Goal: Task Accomplishment & Management: Manage account settings

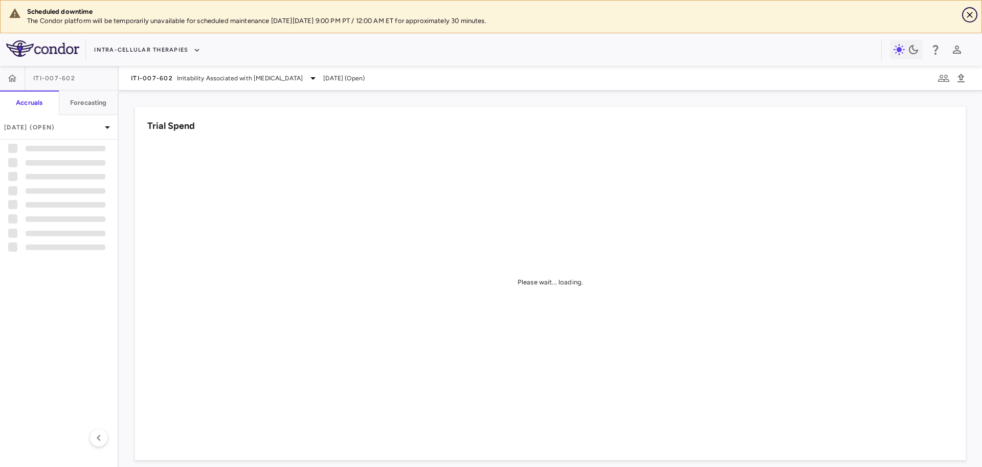
click at [970, 17] on icon "Close" at bounding box center [970, 15] width 10 height 10
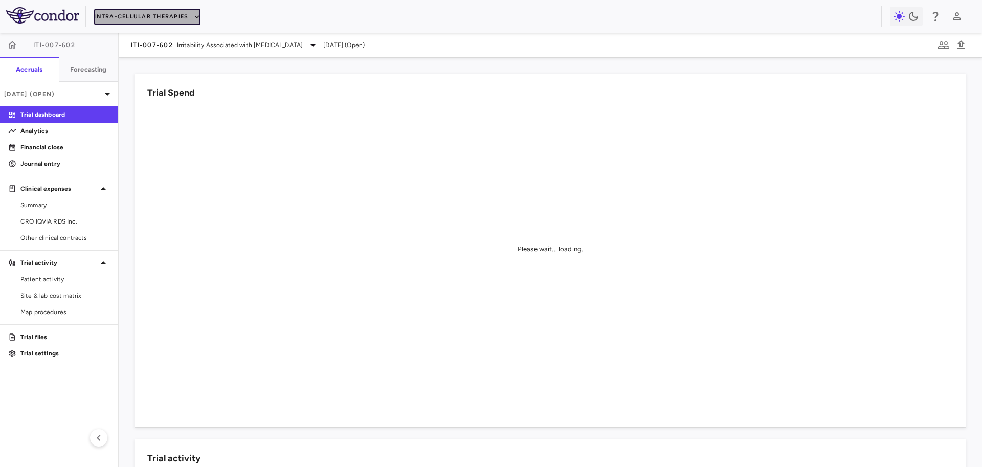
click at [181, 16] on button "Intra-Cellular Therapies" at bounding box center [147, 17] width 106 height 16
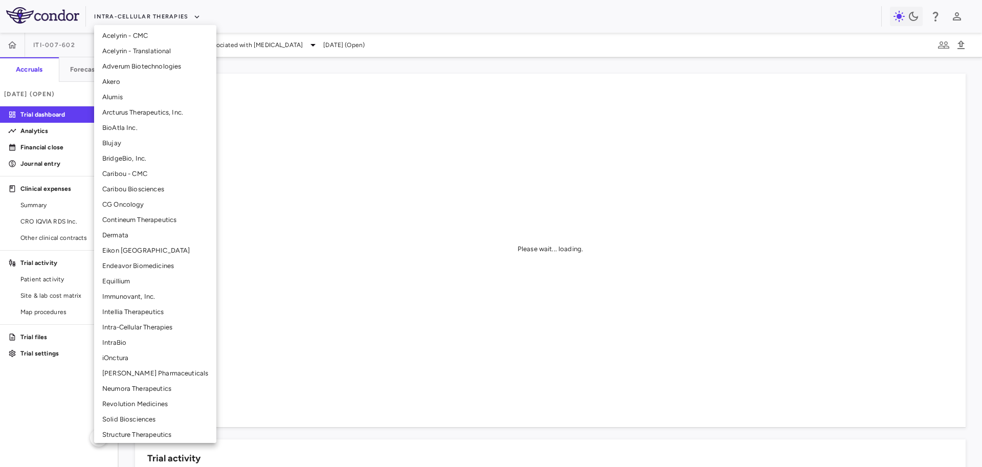
scroll to position [52, 0]
click at [133, 383] on li "Neumora Therapeutics" at bounding box center [155, 383] width 122 height 15
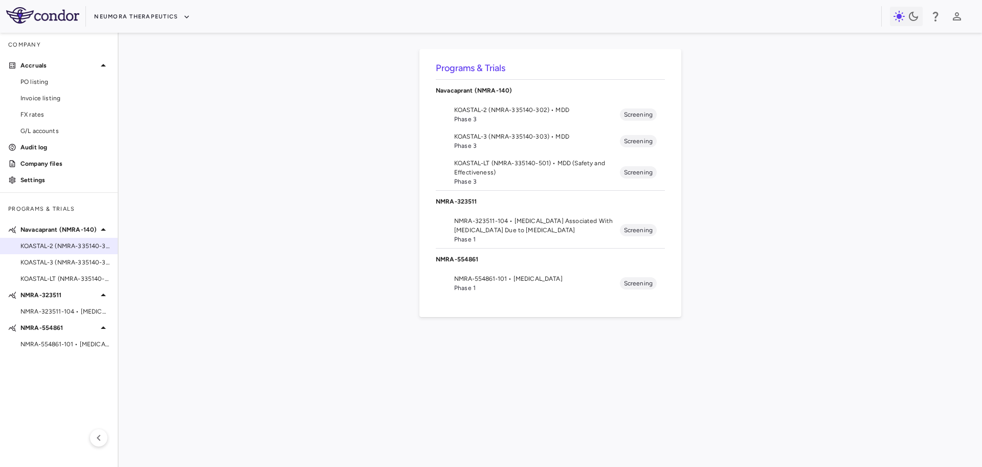
click at [73, 245] on span "KOASTAL-2 (NMRA-335140-302) • MDD" at bounding box center [64, 245] width 89 height 9
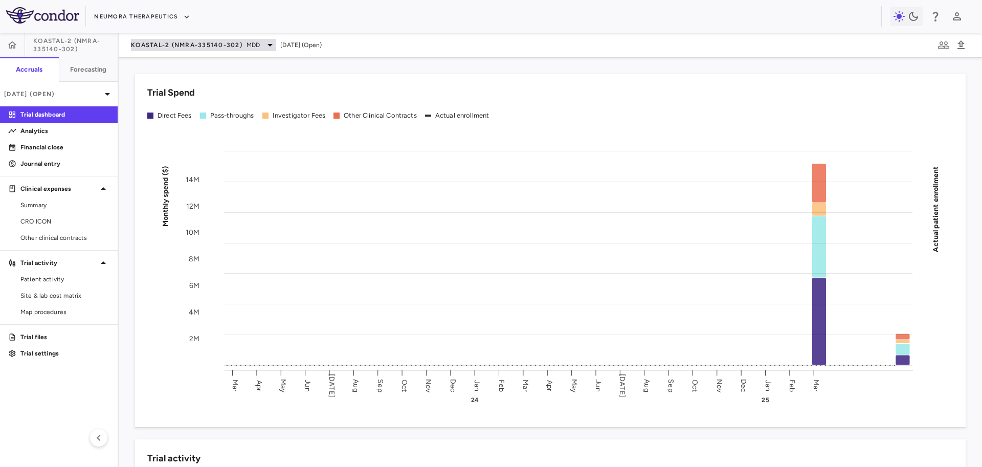
click at [187, 39] on div "KOASTAL-2 (NMRA-335140-302) MDD" at bounding box center [203, 45] width 145 height 12
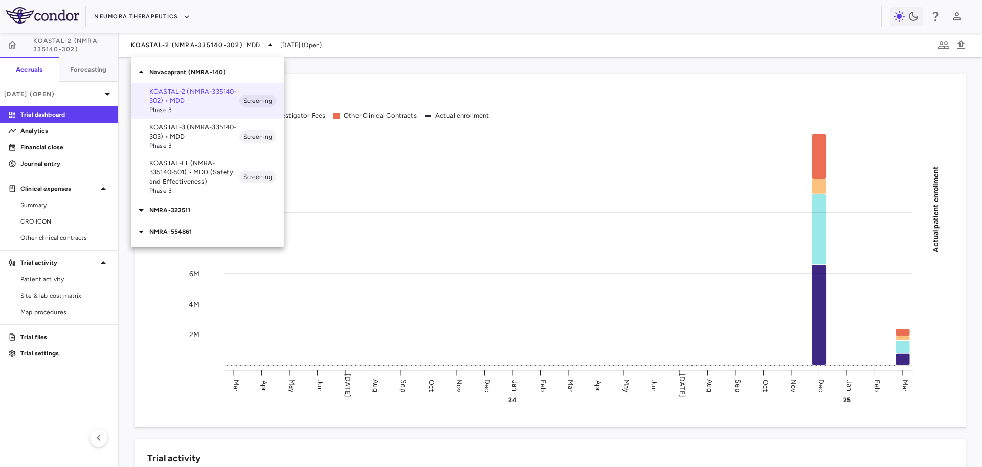
click at [171, 145] on span "Phase 3" at bounding box center [194, 145] width 90 height 9
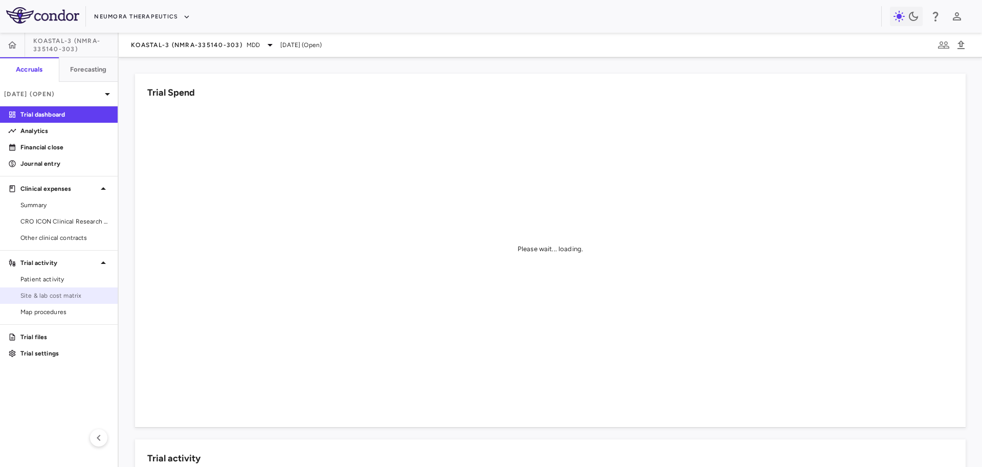
click at [58, 294] on span "Site & lab cost matrix" at bounding box center [64, 295] width 89 height 9
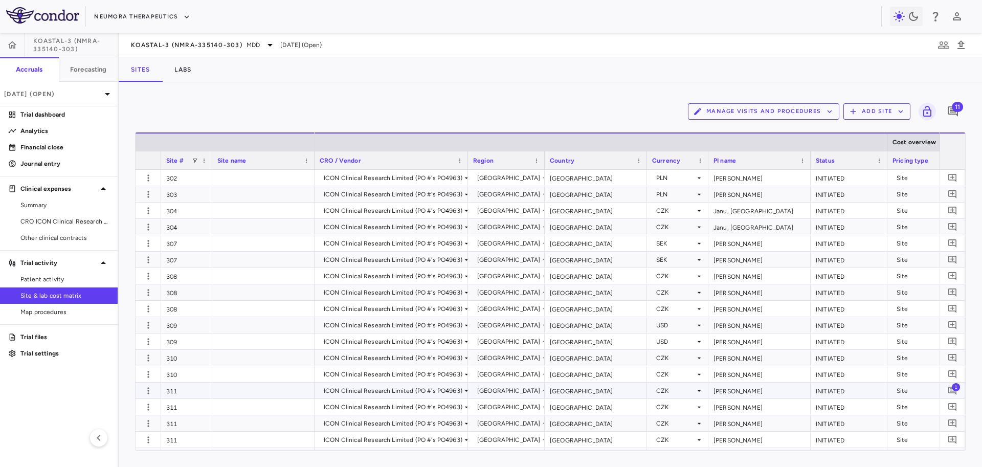
click at [955, 390] on span "1" at bounding box center [956, 387] width 8 height 8
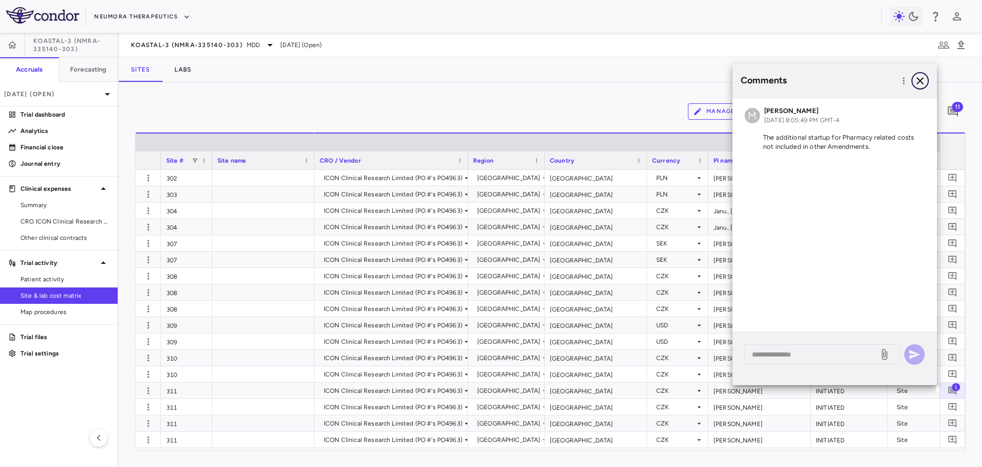
click at [920, 77] on icon "button" at bounding box center [920, 81] width 12 height 12
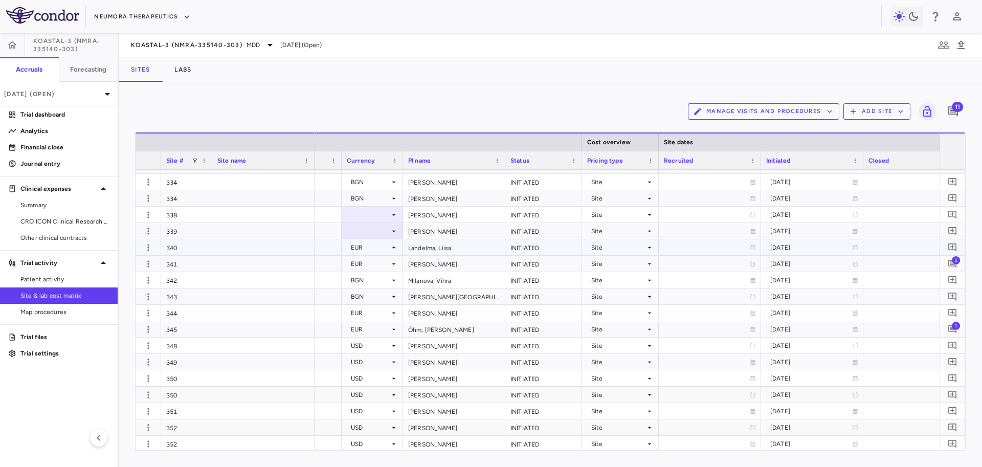
click at [954, 257] on span "1" at bounding box center [956, 260] width 8 height 8
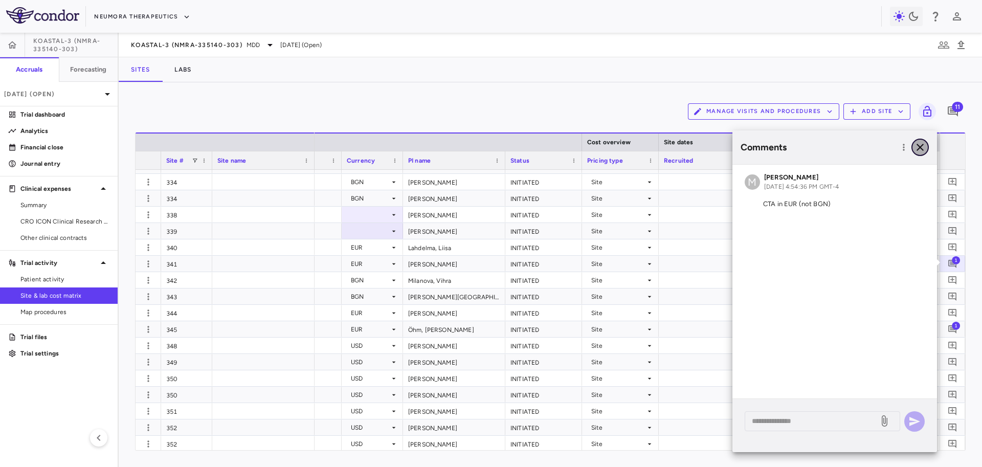
click at [918, 149] on icon "button" at bounding box center [920, 147] width 12 height 12
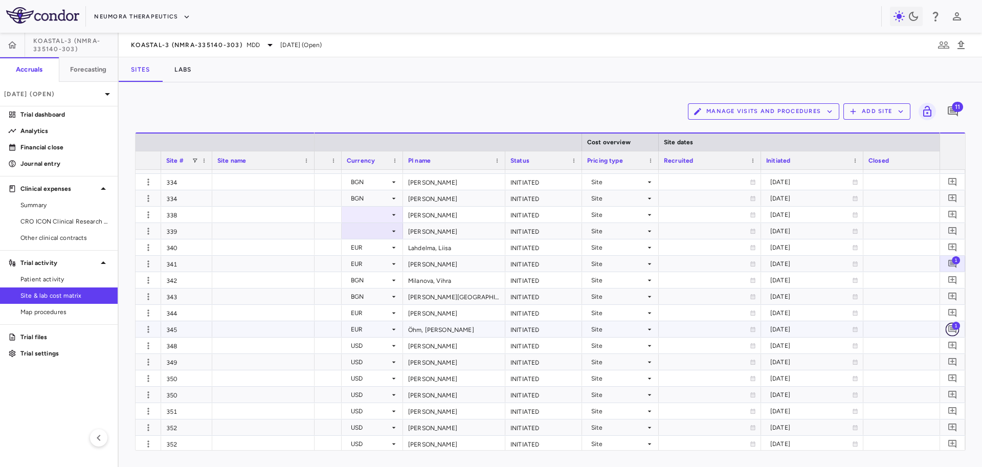
click at [952, 329] on icon "Add comment" at bounding box center [953, 329] width 10 height 10
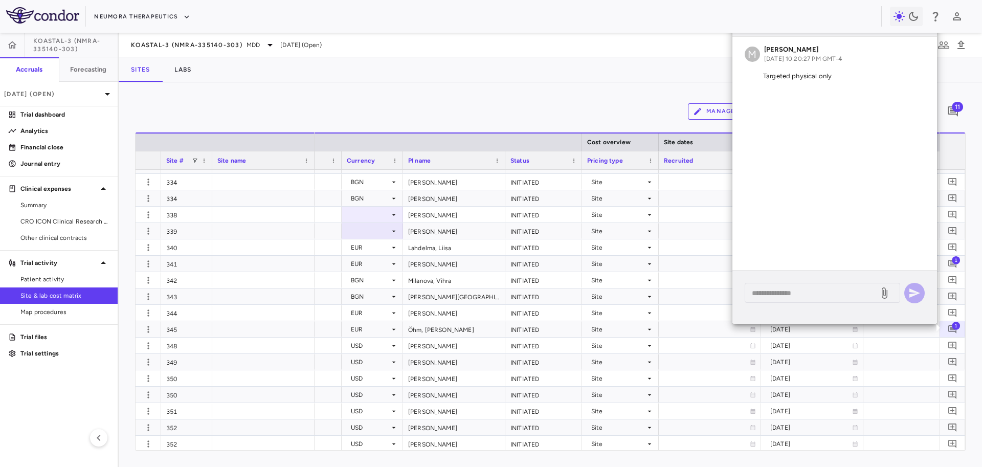
click at [597, 108] on div "Manage Visits and Procedures Add Site 11" at bounding box center [550, 112] width 831 height 26
click at [948, 395] on icon "Add comment" at bounding box center [953, 395] width 10 height 10
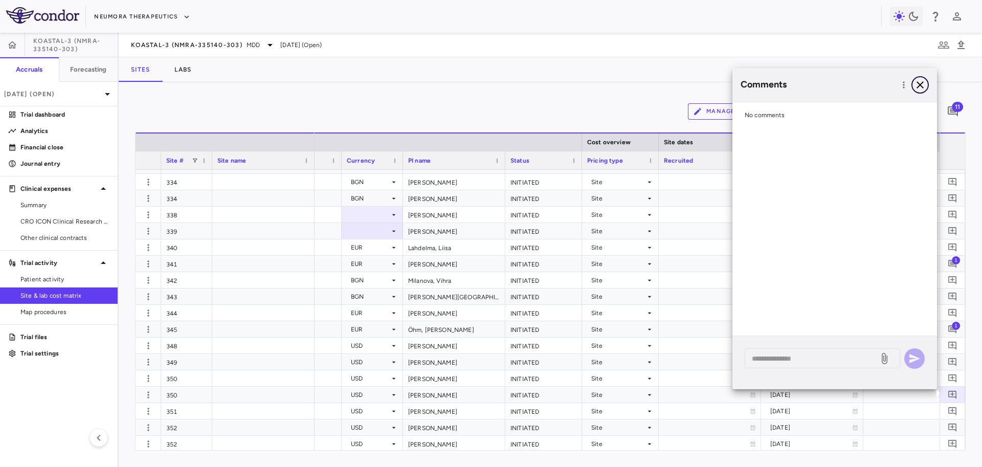
click at [920, 89] on icon "button" at bounding box center [920, 85] width 12 height 12
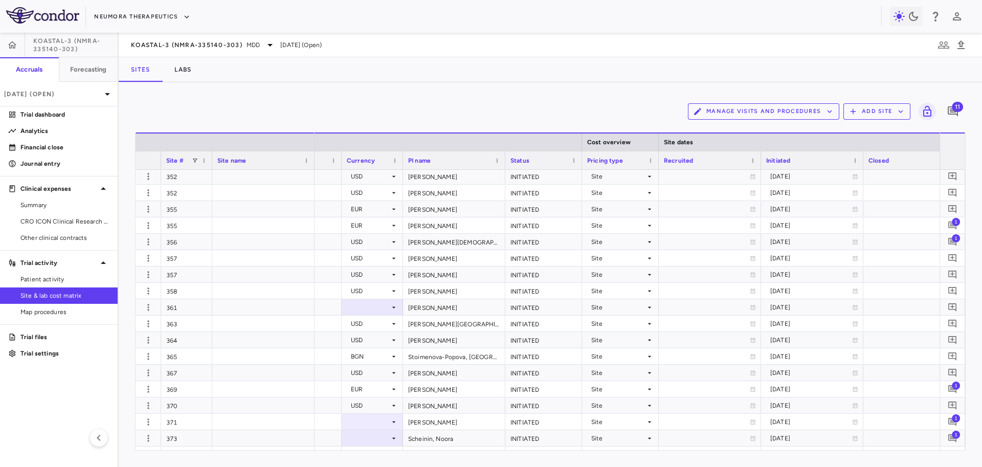
click at [955, 222] on span "1" at bounding box center [956, 221] width 8 height 8
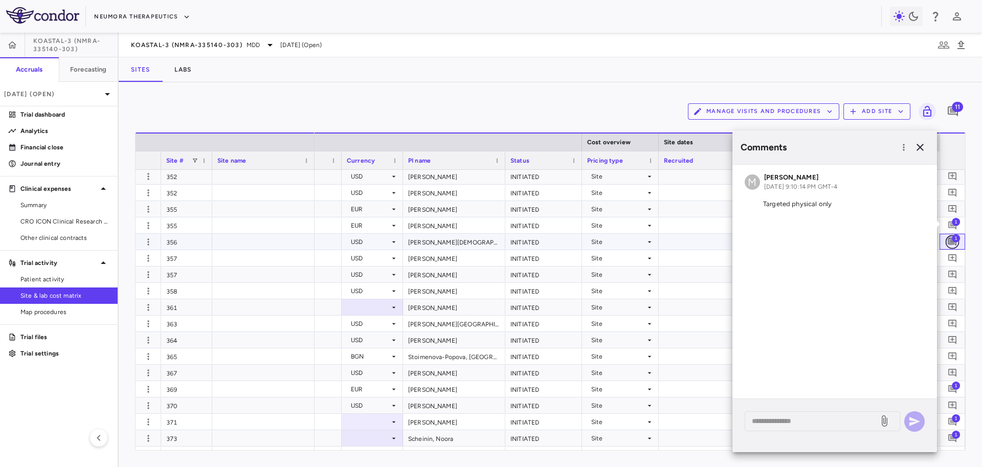
click at [952, 246] on icon "Add comment" at bounding box center [953, 242] width 10 height 10
click at [919, 153] on icon "button" at bounding box center [920, 147] width 12 height 12
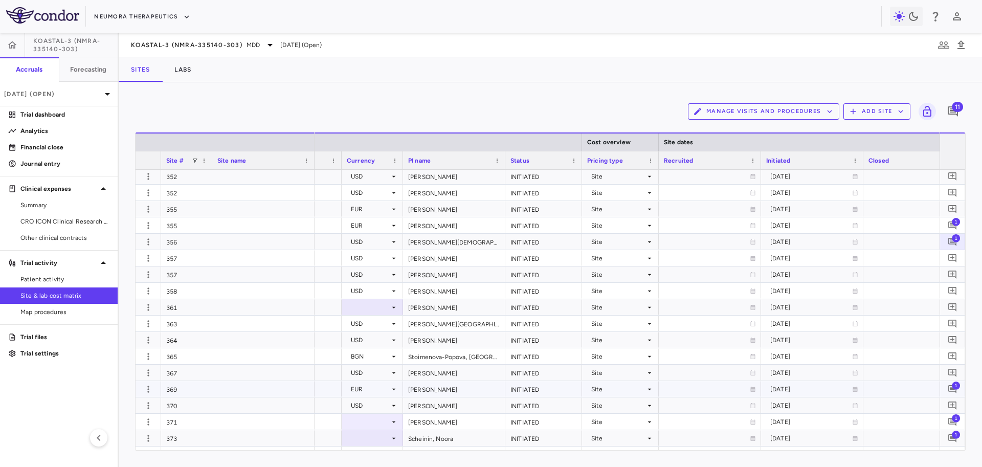
click at [954, 384] on span "1" at bounding box center [956, 385] width 8 height 8
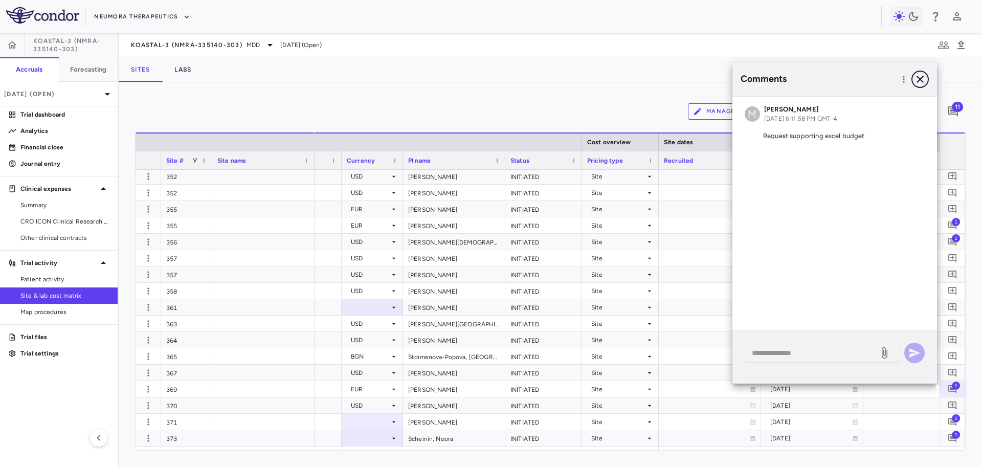
click at [924, 78] on icon "button" at bounding box center [920, 79] width 12 height 12
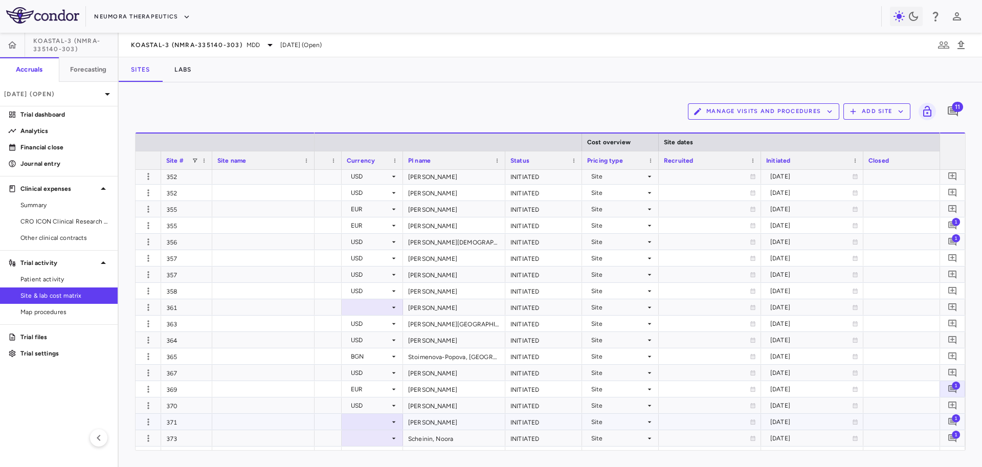
click at [954, 414] on div "1" at bounding box center [953, 422] width 26 height 16
click at [954, 420] on span "1" at bounding box center [956, 418] width 8 height 8
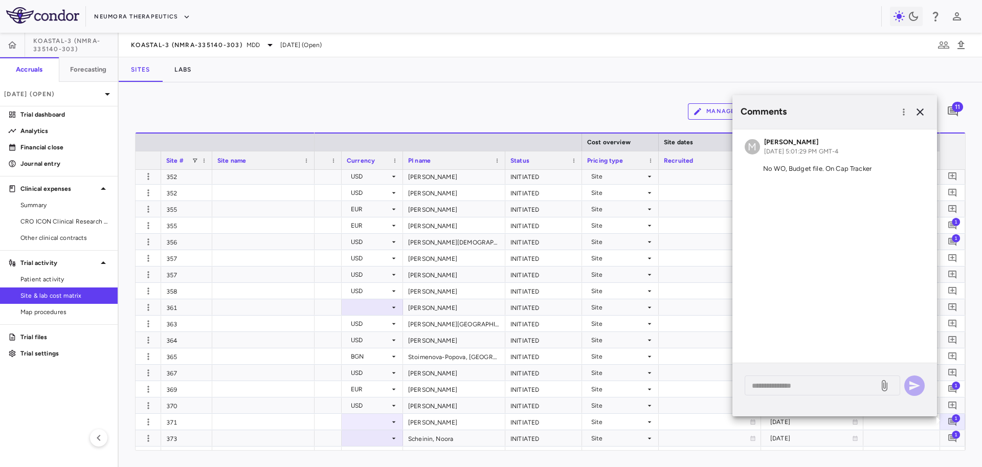
click at [926, 119] on div "Comments" at bounding box center [835, 112] width 205 height 34
click at [918, 116] on icon "button" at bounding box center [920, 112] width 12 height 12
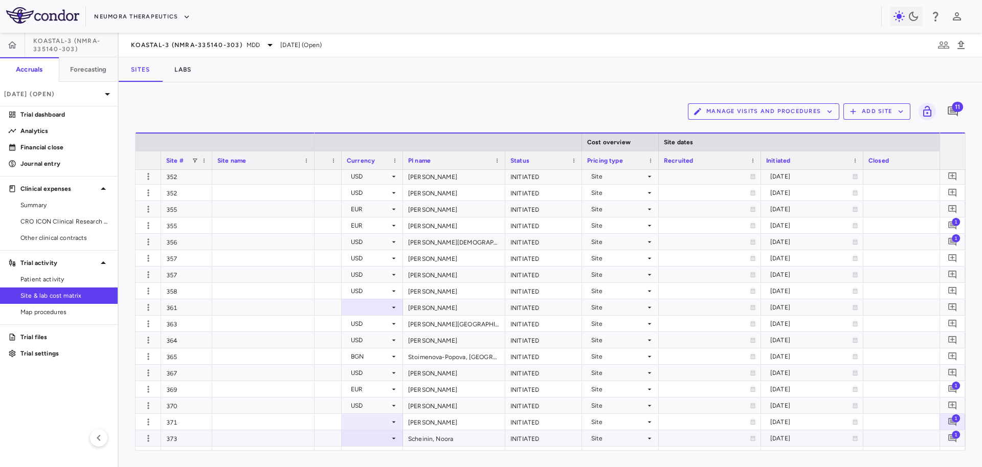
click at [954, 437] on span "1" at bounding box center [956, 434] width 8 height 8
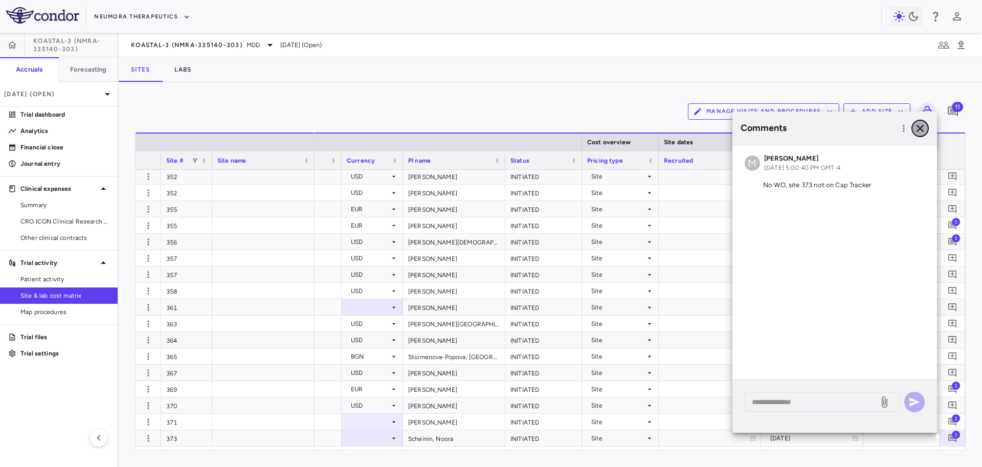
click at [917, 128] on icon "button" at bounding box center [920, 128] width 12 height 12
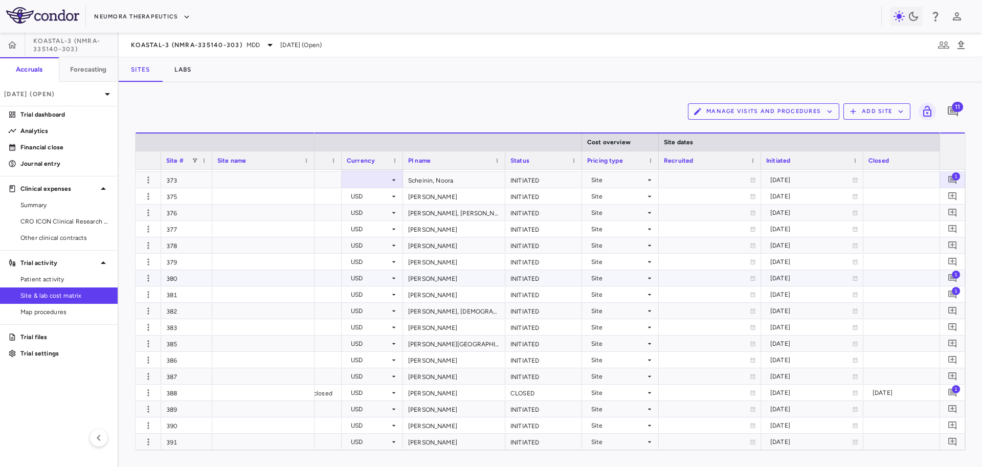
click at [954, 274] on span "1" at bounding box center [956, 274] width 8 height 8
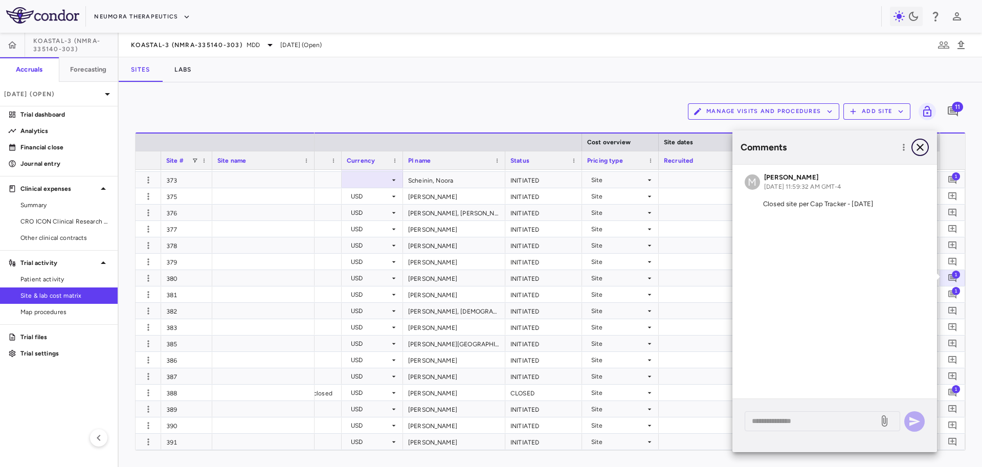
click at [919, 147] on icon "button" at bounding box center [920, 147] width 12 height 12
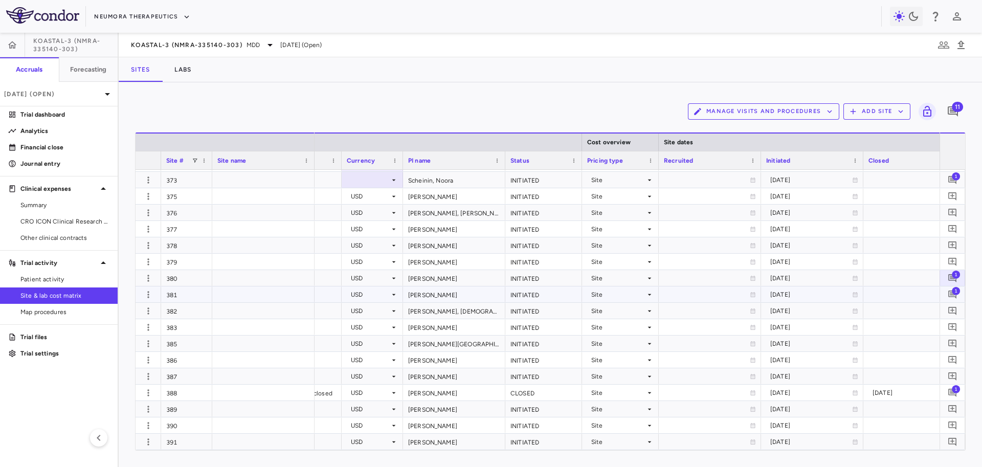
click at [943, 293] on div "1" at bounding box center [952, 294] width 20 height 20
click at [952, 294] on icon "Add comment" at bounding box center [953, 295] width 8 height 8
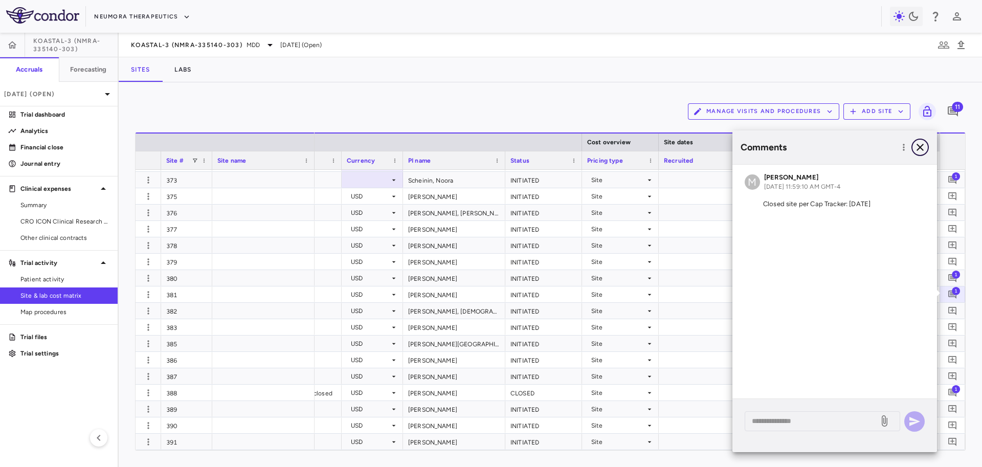
click at [921, 145] on icon "button" at bounding box center [920, 147] width 12 height 12
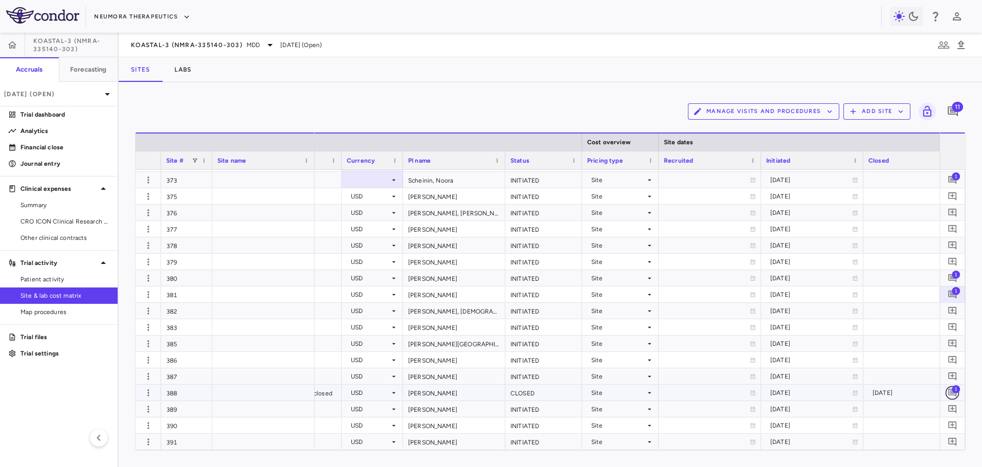
click at [952, 394] on icon "Add comment" at bounding box center [953, 393] width 10 height 10
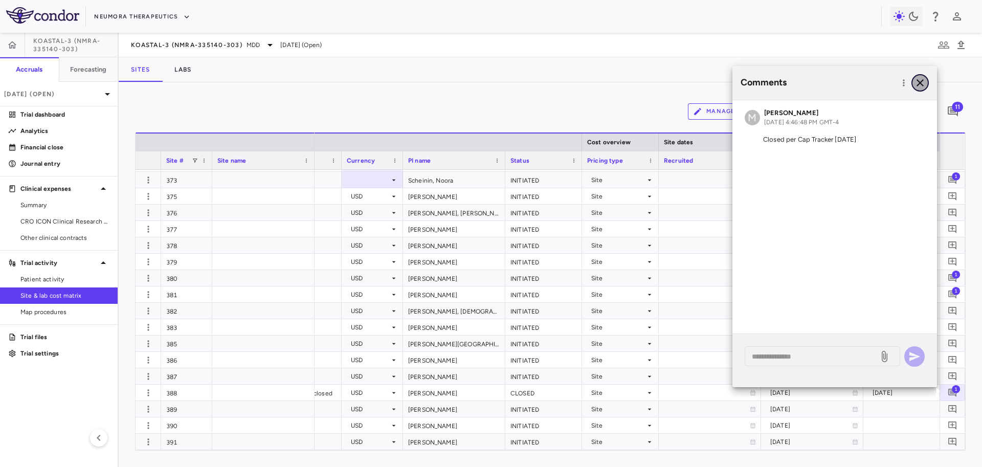
click at [919, 78] on icon "button" at bounding box center [920, 83] width 12 height 12
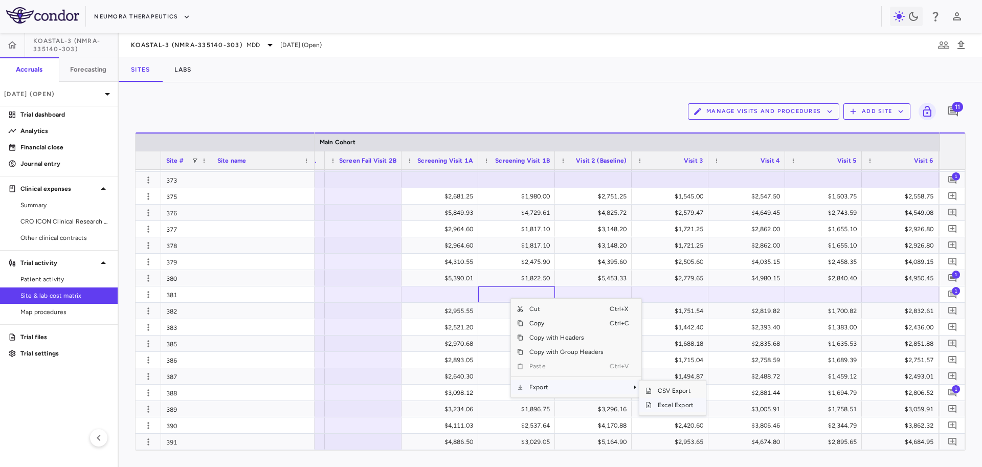
click at [662, 405] on span "Excel Export" at bounding box center [676, 405] width 48 height 14
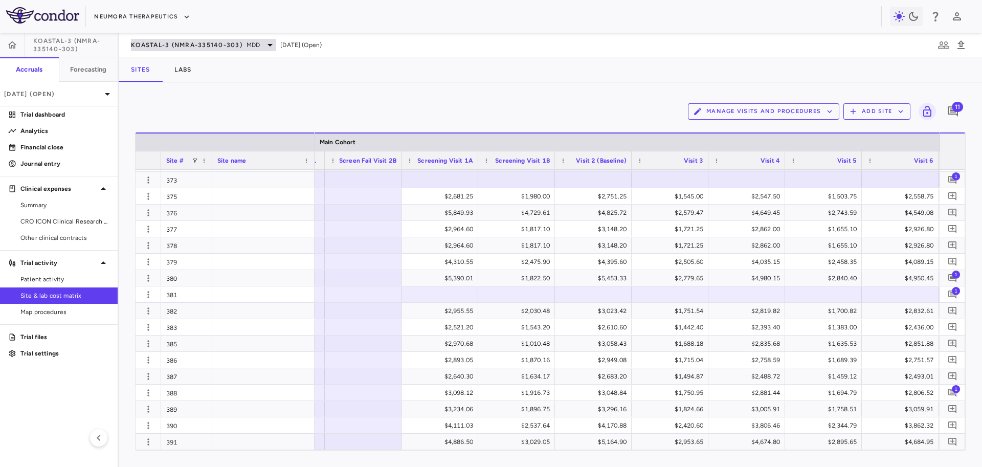
click at [184, 45] on span "KOASTAL-3 (NMRA-335140-303)" at bounding box center [187, 45] width 112 height 8
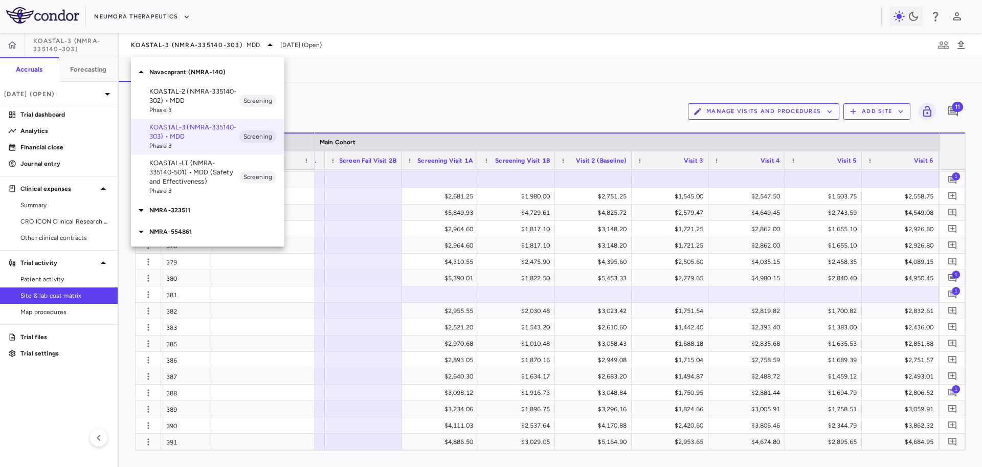
click at [189, 192] on span "Phase 3" at bounding box center [194, 190] width 90 height 9
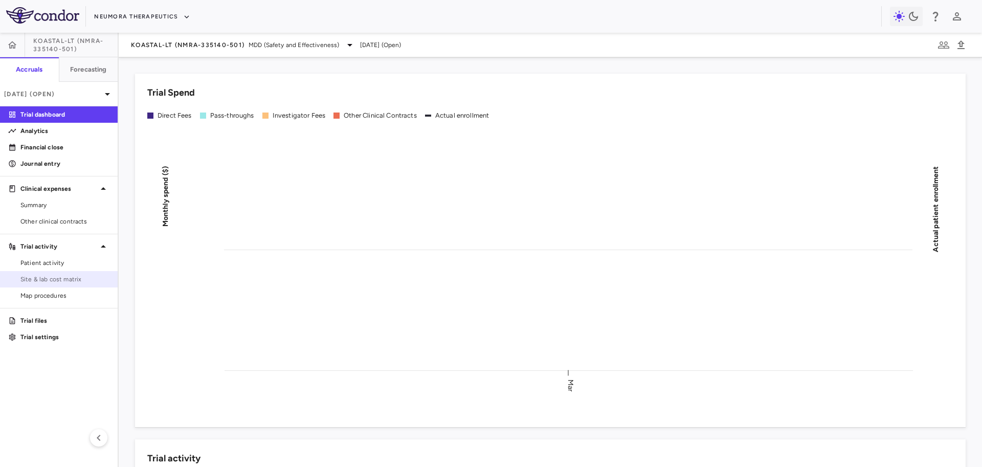
click at [52, 282] on span "Site & lab cost matrix" at bounding box center [64, 279] width 89 height 9
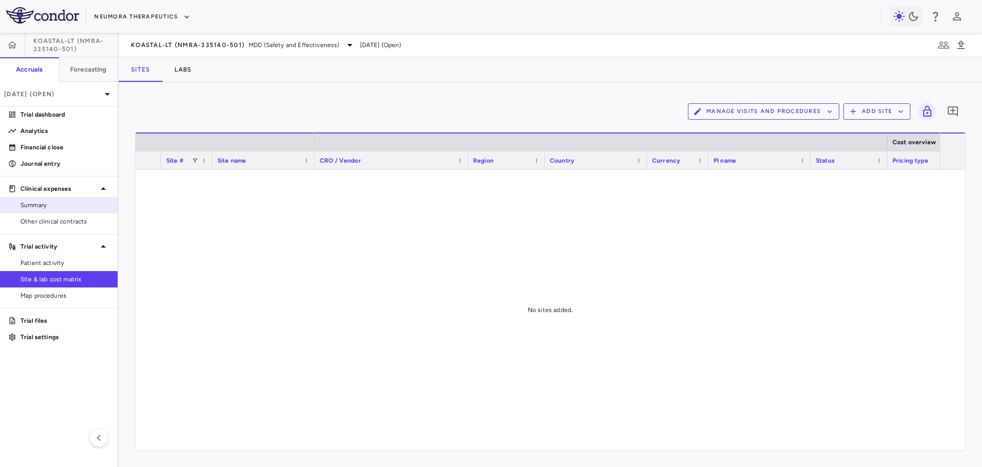
click at [63, 208] on span "Summary" at bounding box center [64, 205] width 89 height 9
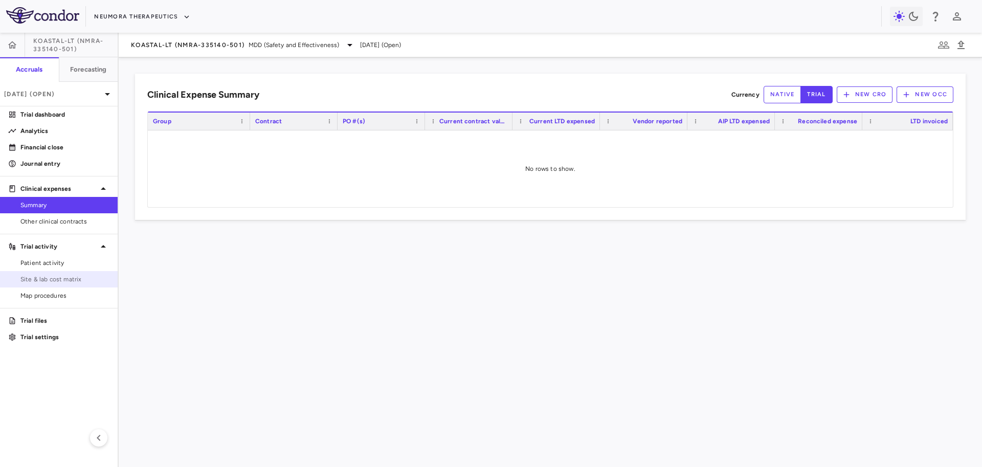
click at [65, 284] on link "Site & lab cost matrix" at bounding box center [59, 279] width 118 height 15
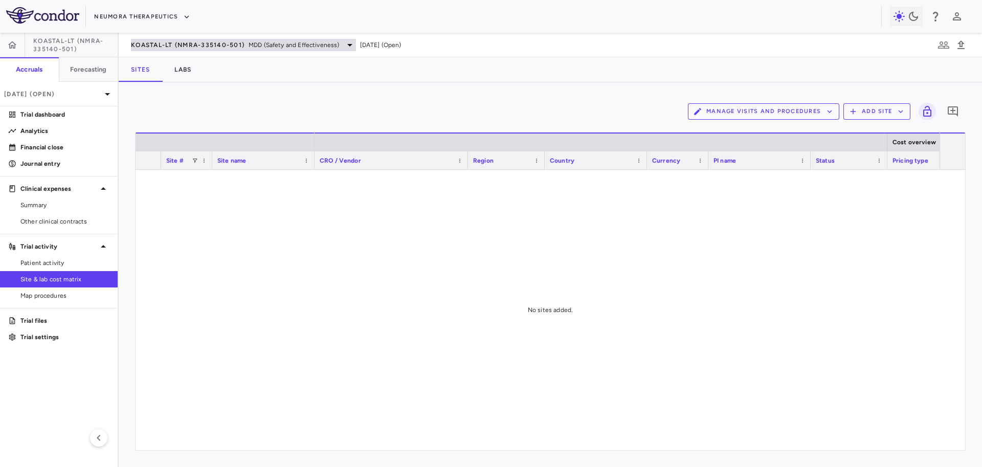
click at [259, 40] on span "MDD (Safety and Effectiveness)" at bounding box center [294, 44] width 91 height 9
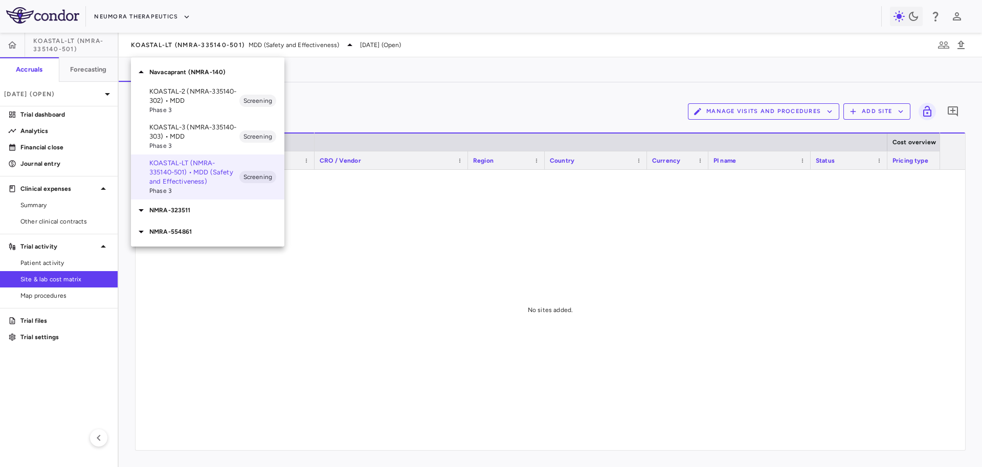
click at [211, 230] on p "NMRA-554861" at bounding box center [216, 231] width 135 height 9
click at [213, 213] on p "NMRA-323511" at bounding box center [216, 210] width 135 height 9
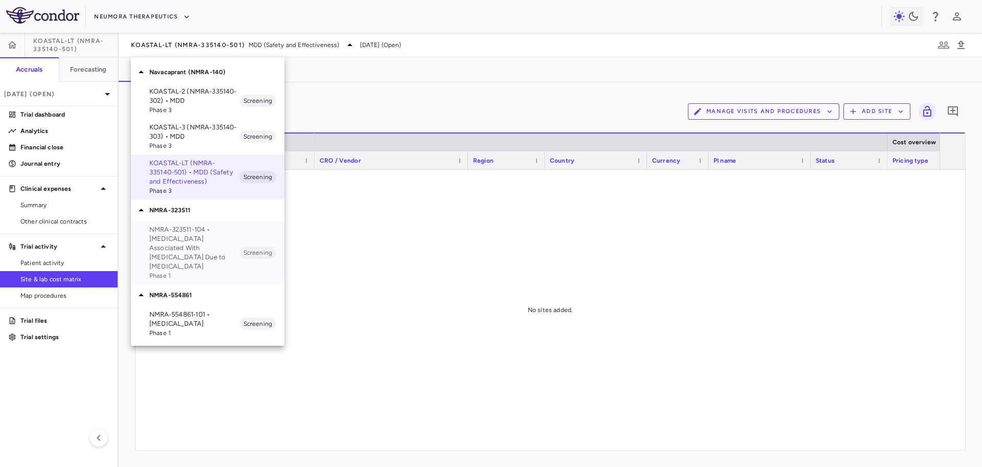
click at [206, 231] on p "NMRA-323511-104 • Agitation Associated With Dementia Due to Alzheimer's Disease" at bounding box center [194, 248] width 90 height 46
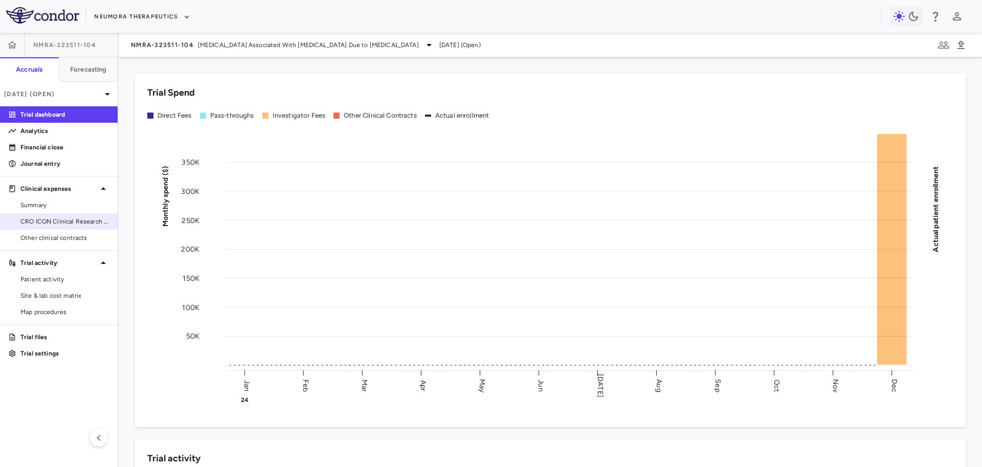
click at [73, 220] on span "CRO ICON Clinical Research Limited" at bounding box center [64, 221] width 89 height 9
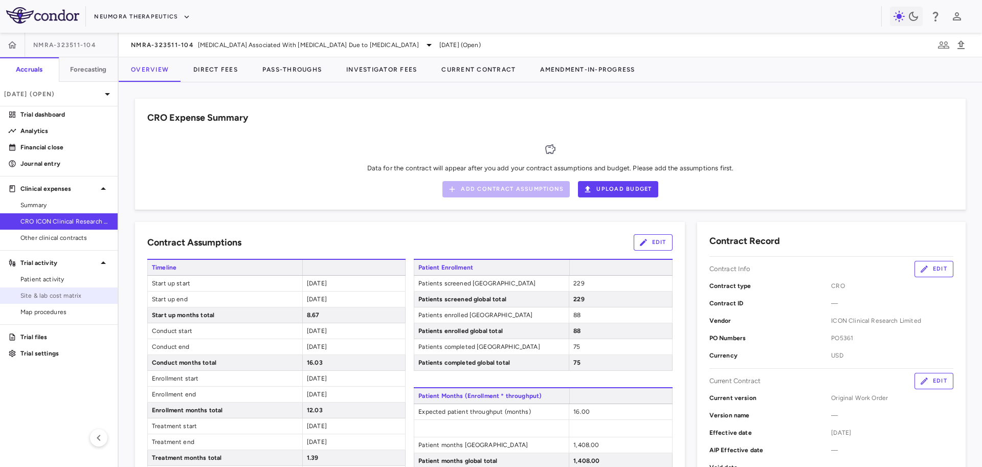
click at [40, 293] on span "Site & lab cost matrix" at bounding box center [64, 295] width 89 height 9
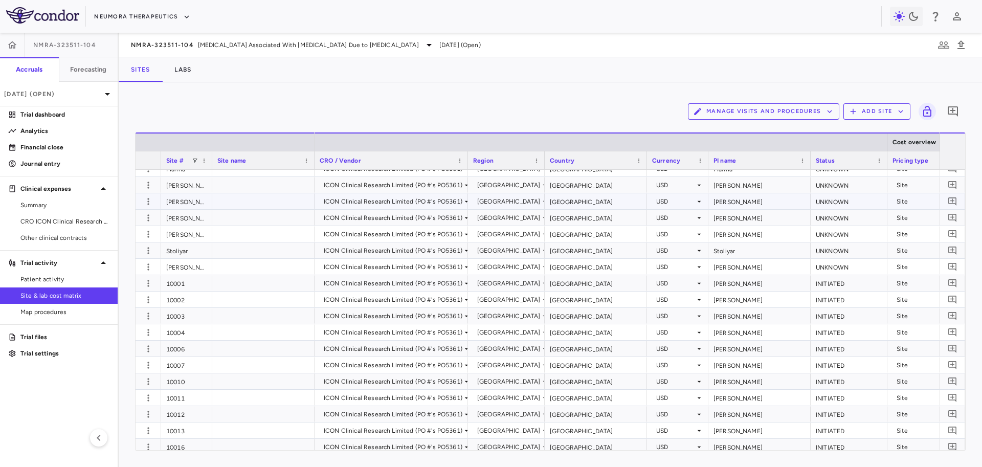
scroll to position [129, 0]
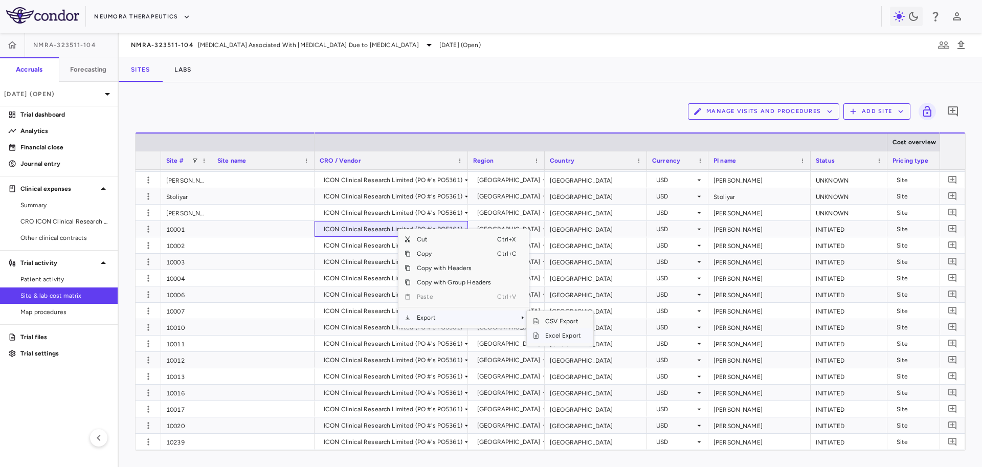
click at [551, 335] on span "Excel Export" at bounding box center [563, 335] width 48 height 14
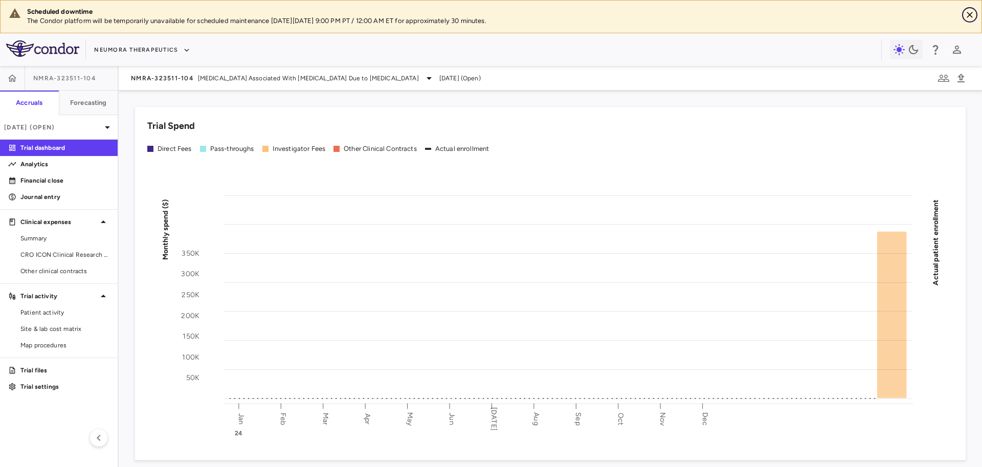
click at [974, 14] on icon "Close" at bounding box center [970, 15] width 10 height 10
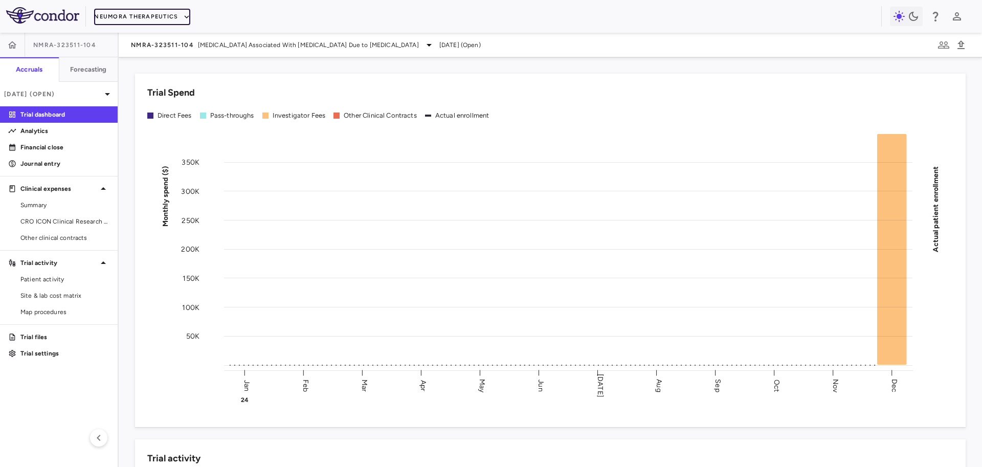
click at [157, 18] on button "Neumora Therapeutics" at bounding box center [142, 17] width 96 height 16
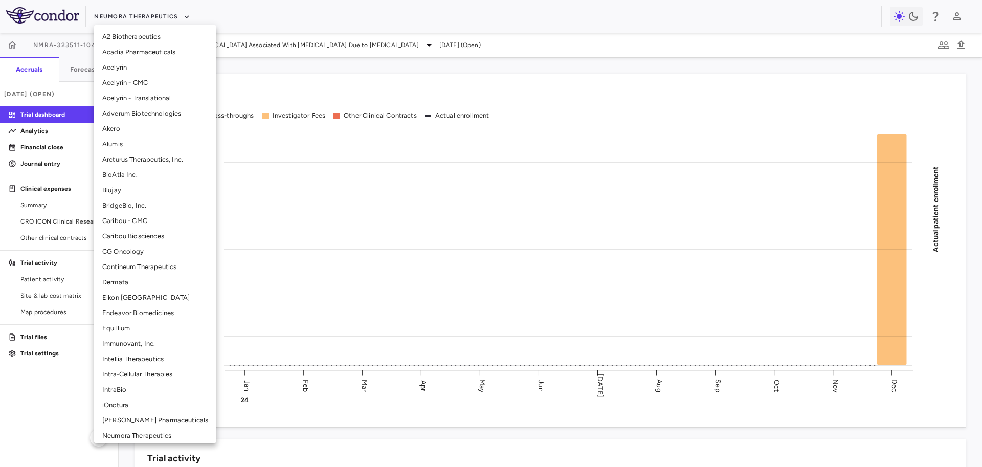
click at [134, 375] on li "Intra-Cellular Therapies" at bounding box center [155, 374] width 122 height 15
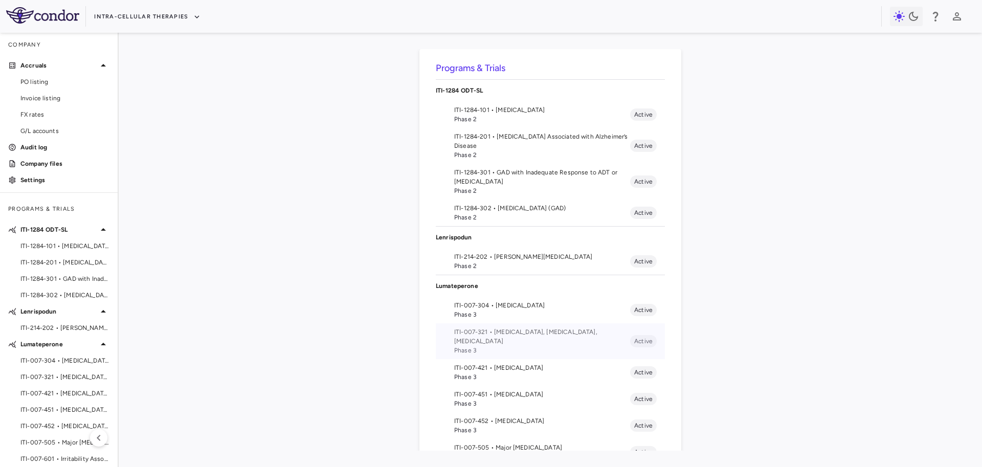
click at [498, 346] on span "Phase 3" at bounding box center [542, 350] width 176 height 9
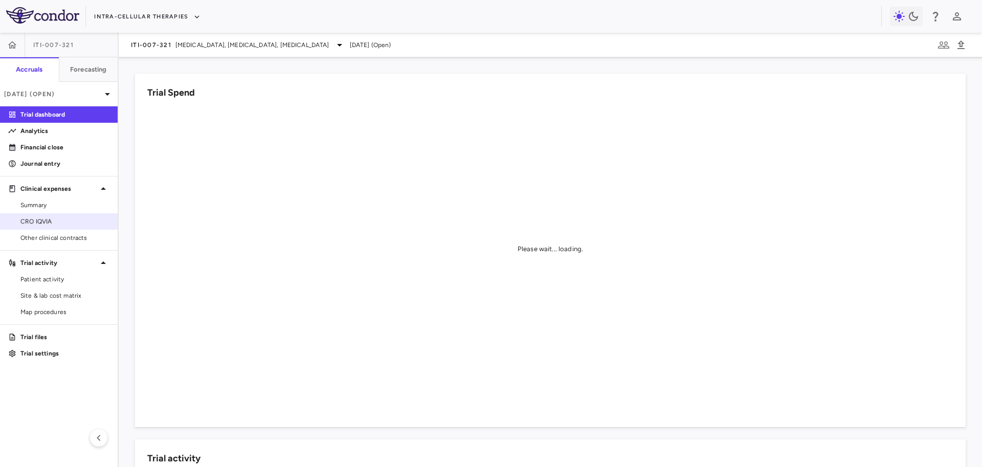
click at [63, 218] on span "CRO IQVIA" at bounding box center [64, 221] width 89 height 9
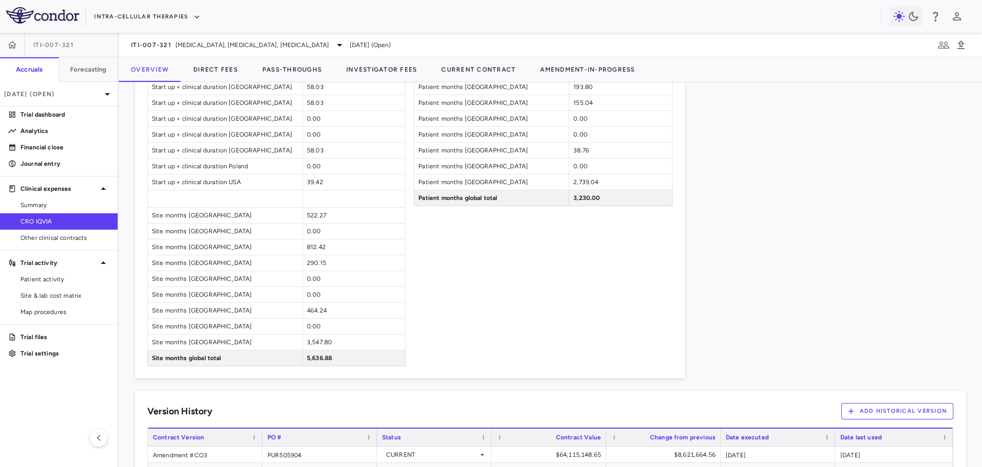
scroll to position [912, 0]
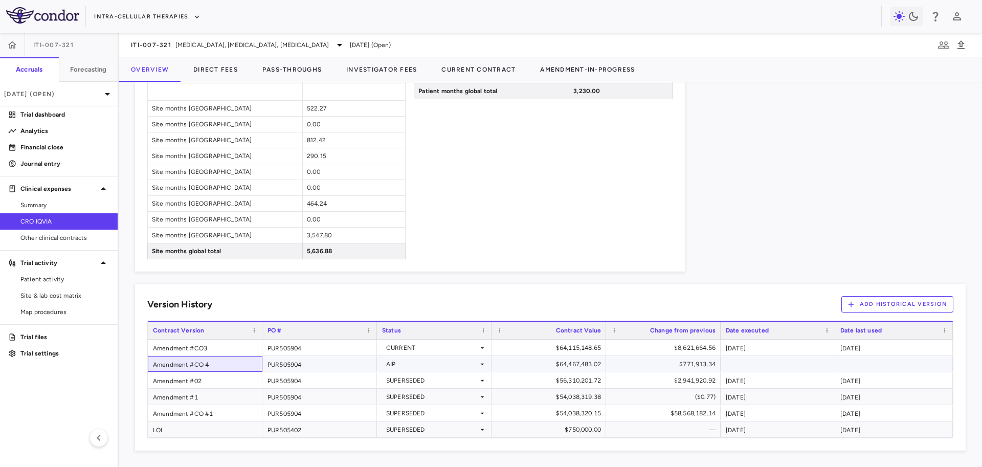
click at [180, 358] on div "Amendment #CO 4" at bounding box center [205, 364] width 115 height 16
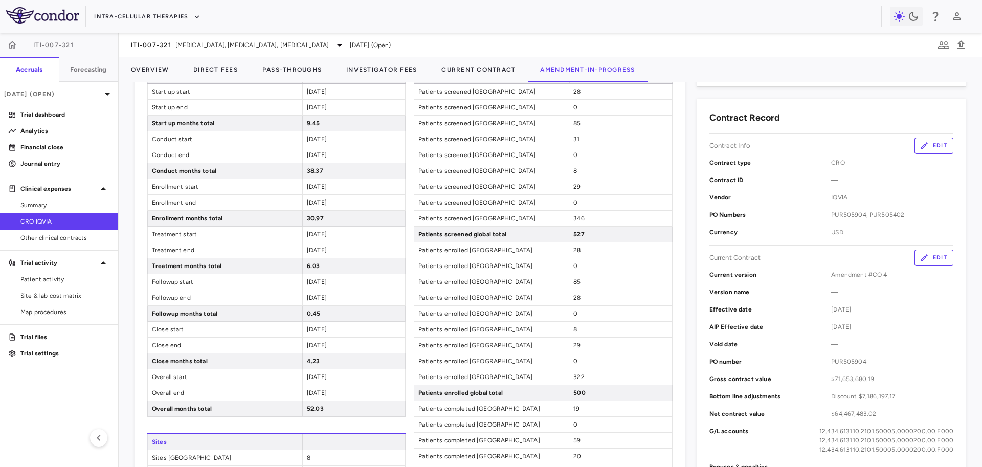
scroll to position [70, 0]
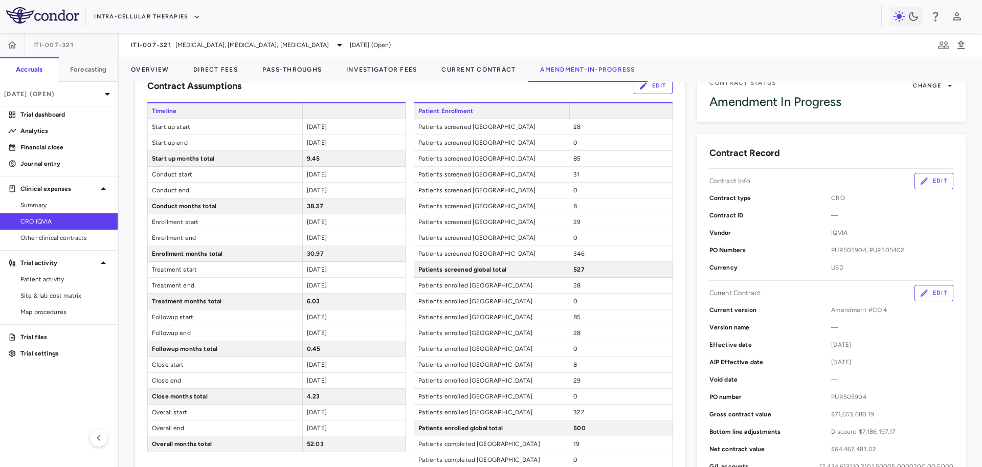
click at [935, 296] on button "Edit" at bounding box center [934, 293] width 39 height 16
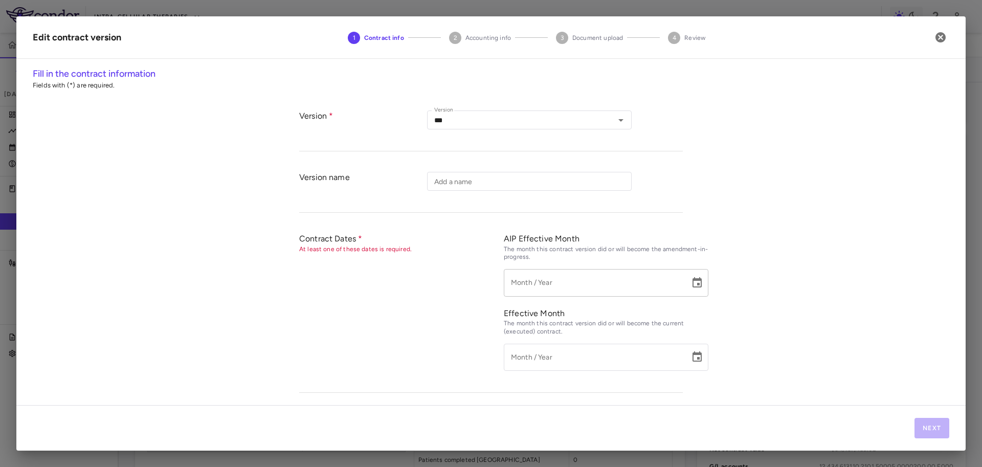
type input "*********"
type input "**********"
type input "*********"
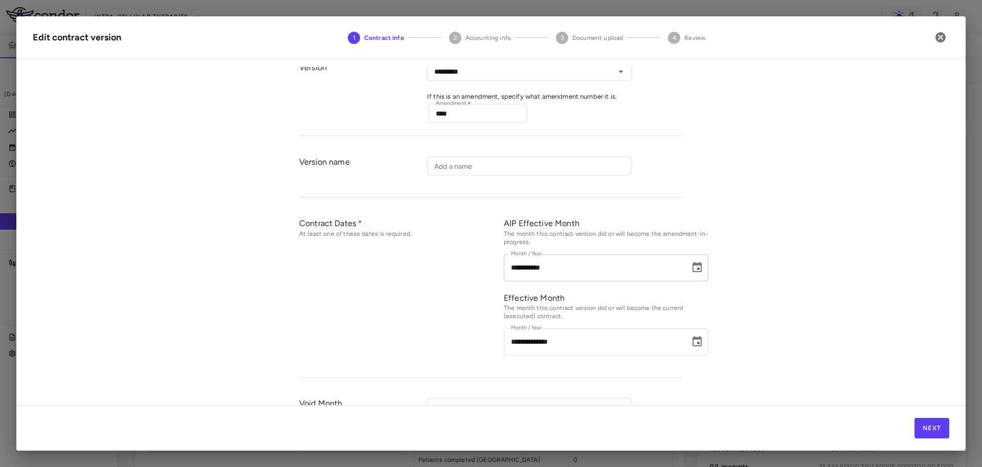
scroll to position [49, 0]
click at [517, 270] on input "**********" at bounding box center [593, 267] width 179 height 27
type input "*********"
click at [524, 339] on input "**********" at bounding box center [593, 341] width 179 height 27
type input "**********"
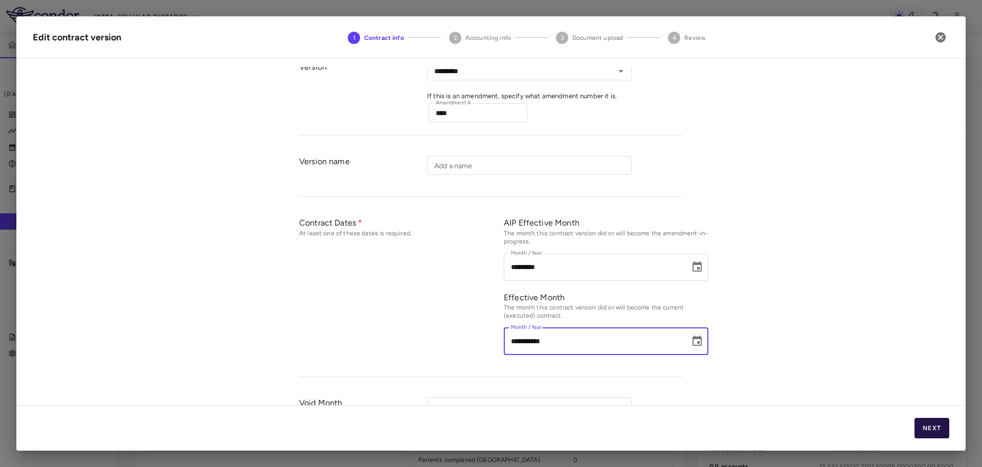
click at [926, 429] on button "Next" at bounding box center [932, 428] width 35 height 20
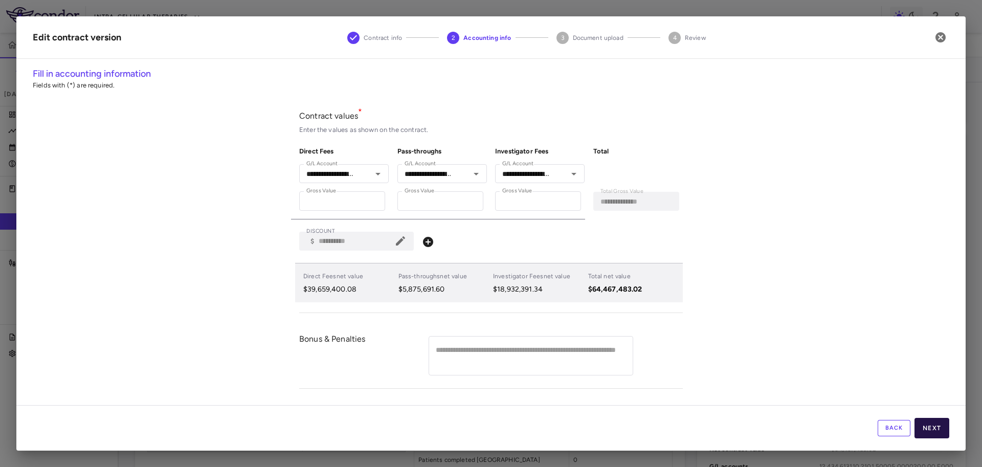
click at [928, 429] on button "Next" at bounding box center [932, 428] width 35 height 20
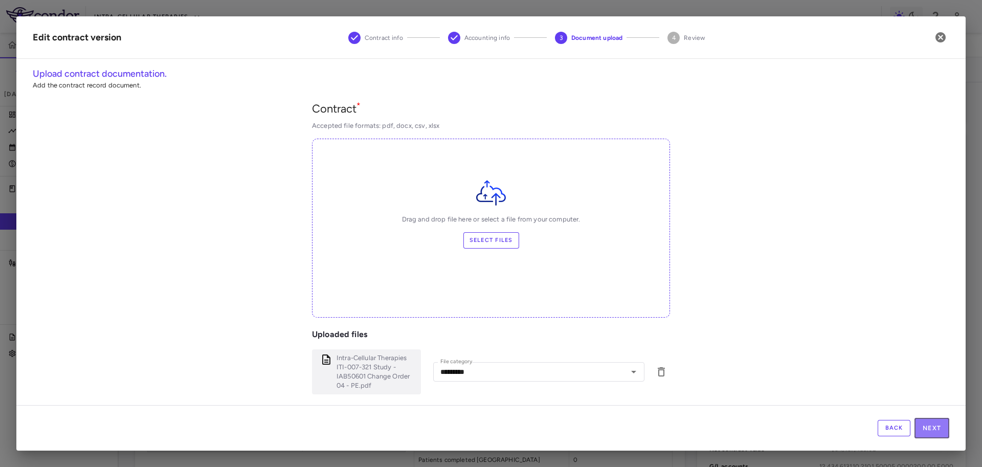
click at [928, 429] on button "Next" at bounding box center [932, 428] width 35 height 20
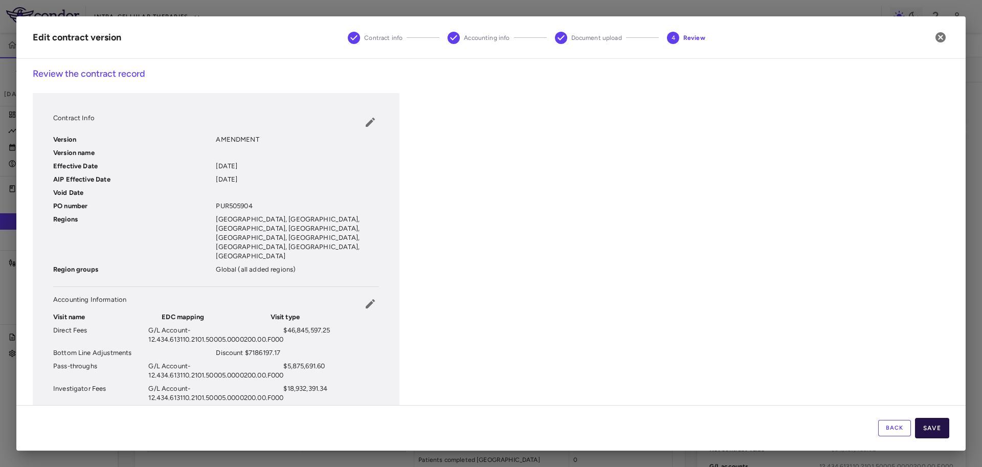
click at [928, 427] on button "Save" at bounding box center [932, 428] width 34 height 20
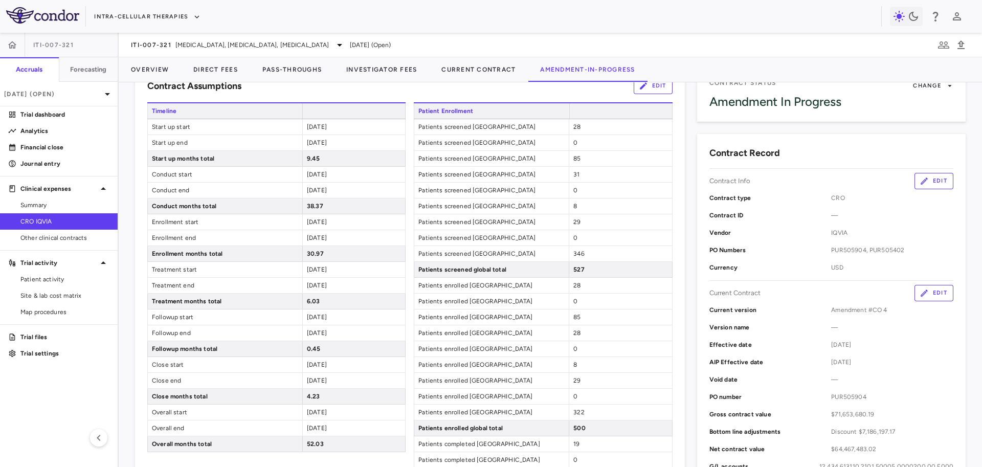
click at [932, 287] on button "Edit" at bounding box center [934, 293] width 39 height 16
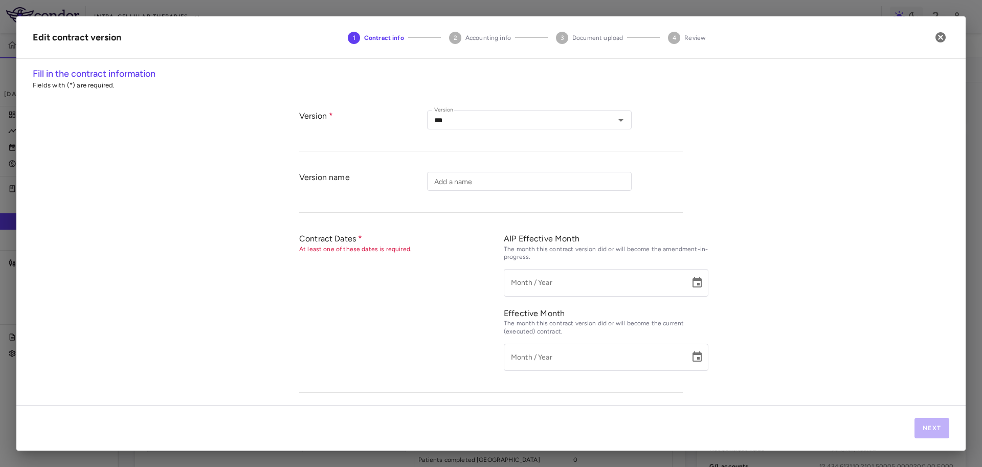
type input "*********"
type input "**********"
type input "*********"
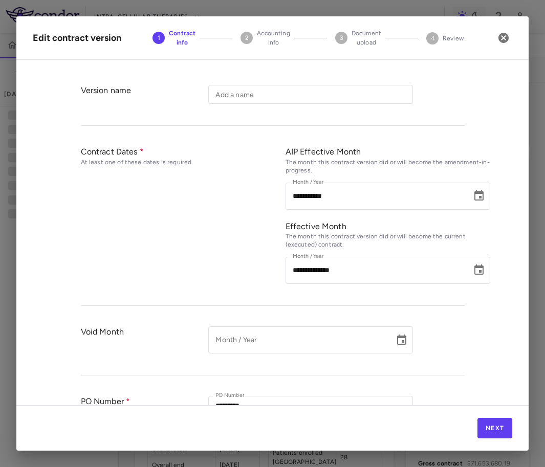
scroll to position [0, 0]
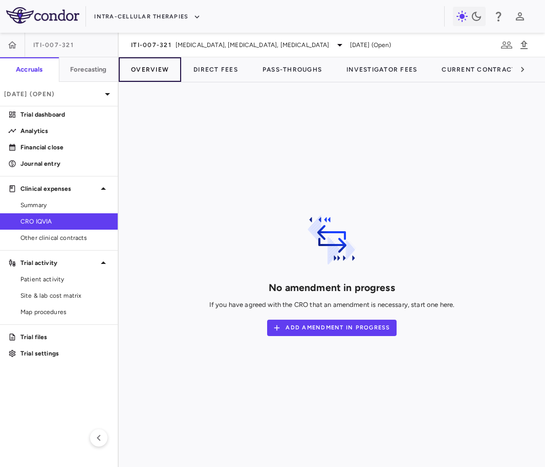
click at [156, 70] on button "Overview" at bounding box center [150, 69] width 62 height 25
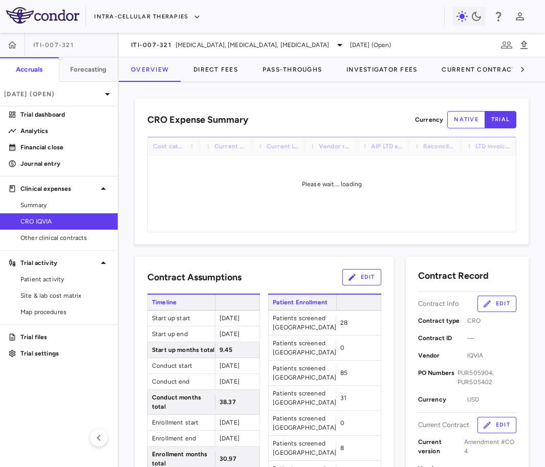
click at [504, 427] on button "Edit" at bounding box center [496, 425] width 39 height 16
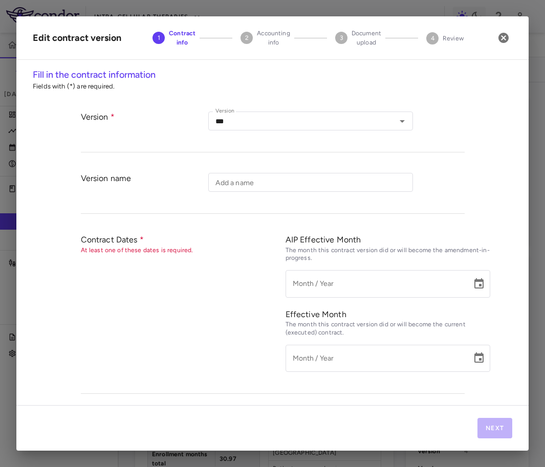
type input "*********"
type input "**********"
type input "*********"
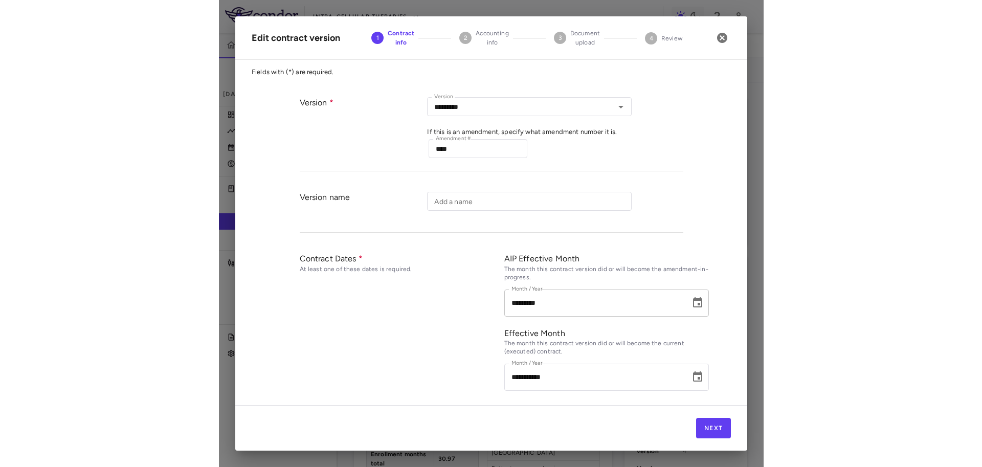
scroll to position [18, 0]
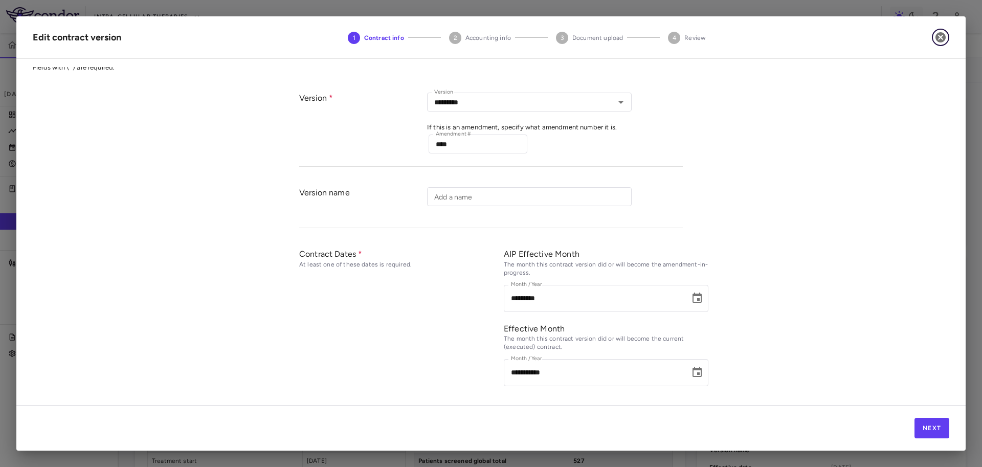
click at [939, 37] on icon "button" at bounding box center [941, 37] width 12 height 12
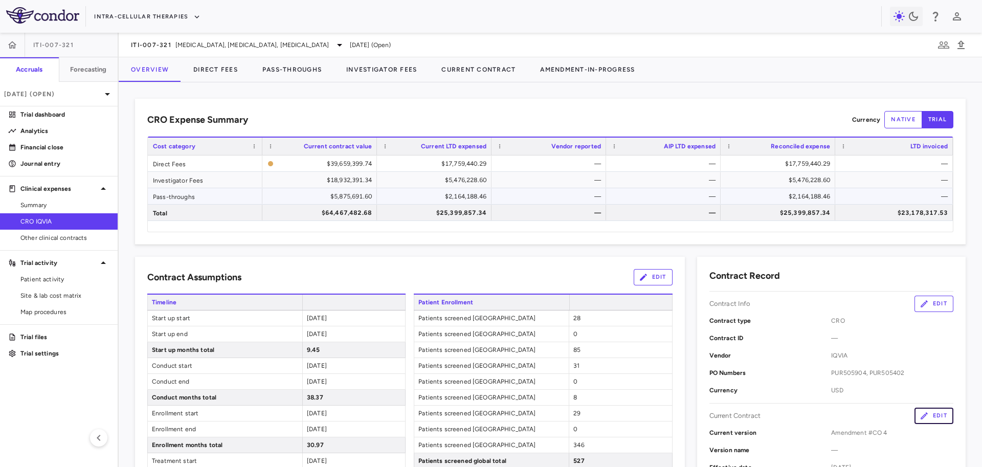
scroll to position [362, 0]
